Goal: Find specific page/section: Find specific page/section

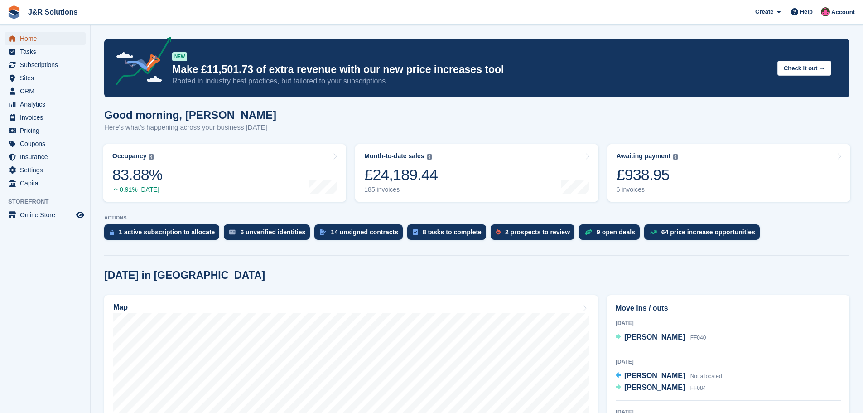
click at [32, 39] on span "Home" at bounding box center [47, 38] width 54 height 13
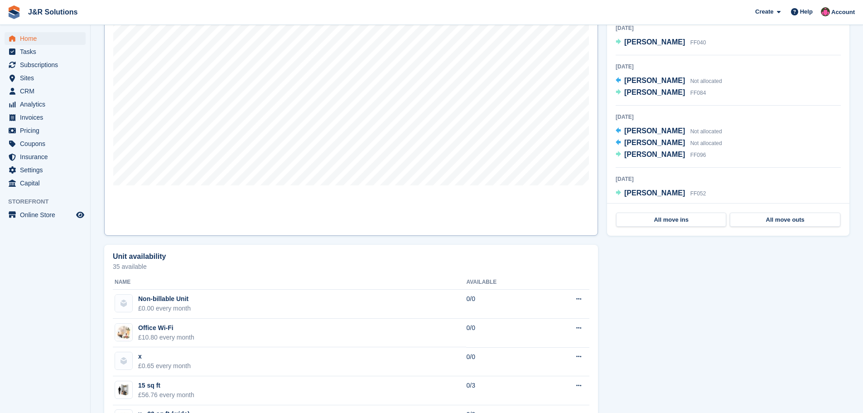
scroll to position [317, 0]
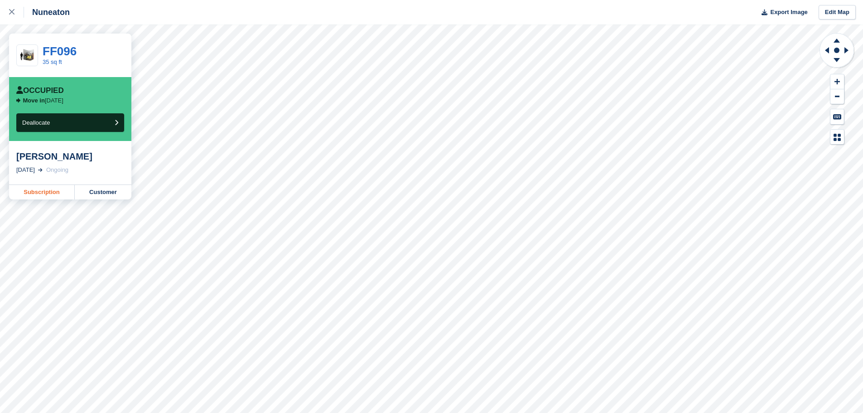
click at [50, 190] on link "Subscription" at bounding box center [42, 192] width 66 height 15
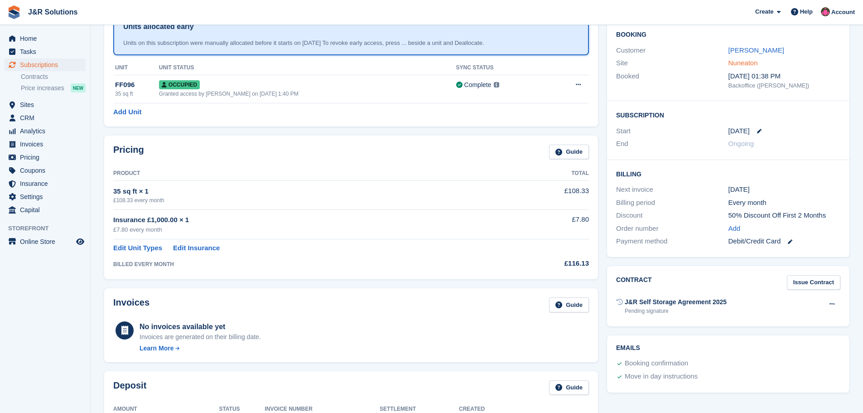
scroll to position [45, 0]
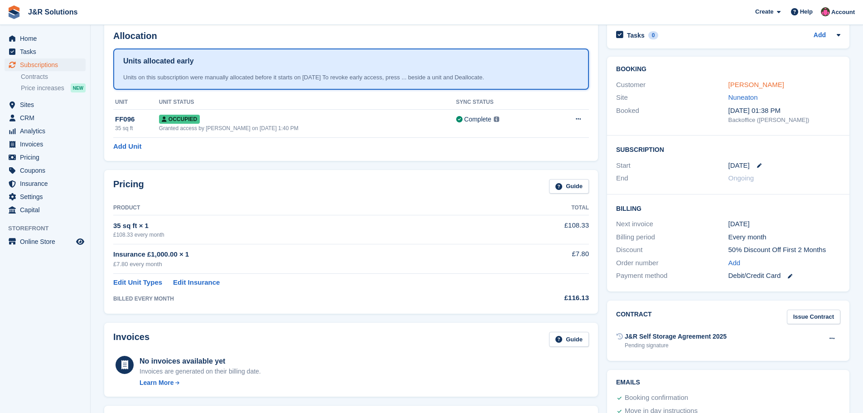
click at [763, 82] on link "[PERSON_NAME]" at bounding box center [757, 85] width 56 height 8
